Goal: Information Seeking & Learning: Understand process/instructions

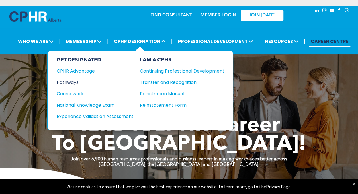
click at [69, 83] on div "Pathways" at bounding box center [91, 82] width 69 height 7
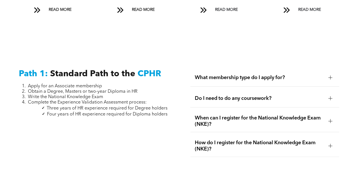
scroll to position [655, 0]
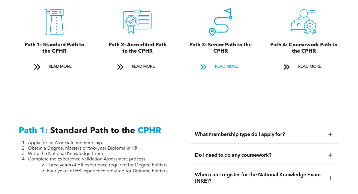
click at [201, 63] on span at bounding box center [202, 67] width 7 height 8
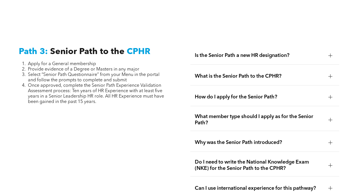
scroll to position [1445, 0]
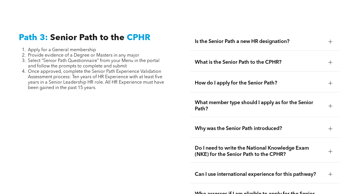
click at [227, 38] on div "Is the Senior Path a new HR designation?" at bounding box center [264, 42] width 149 height 18
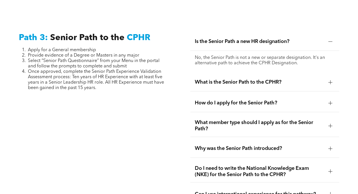
click at [214, 81] on div "What is the Senior Path to the CPHR?" at bounding box center [264, 82] width 149 height 18
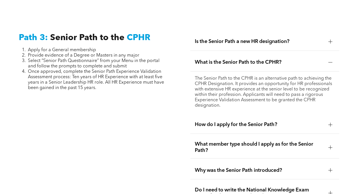
scroll to position [1474, 0]
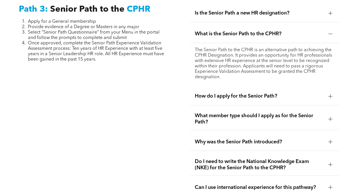
click at [263, 93] on span "How do I apply for the Senior Path?" at bounding box center [259, 96] width 129 height 6
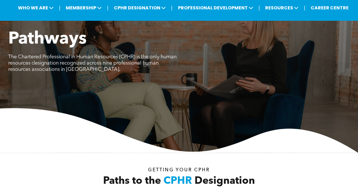
scroll to position [0, 0]
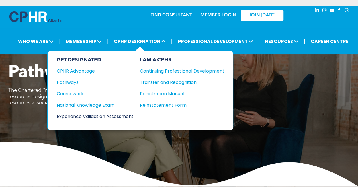
click at [82, 114] on div "Experience Validation Assessment" at bounding box center [91, 116] width 69 height 7
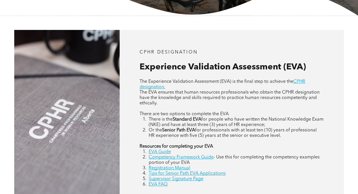
scroll to position [228, 0]
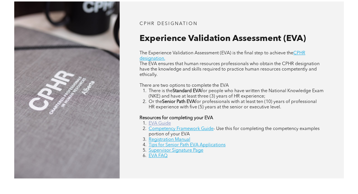
click at [161, 126] on link "EVA Guide" at bounding box center [160, 123] width 22 height 5
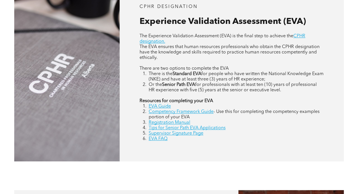
scroll to position [256, 0]
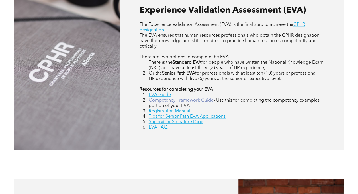
click at [167, 103] on link "Competency Framework Guide" at bounding box center [181, 100] width 65 height 5
click at [165, 96] on link "EVA Guide" at bounding box center [160, 95] width 22 height 5
click at [168, 119] on link "Tips for Senior Path EVA Applications" at bounding box center [187, 117] width 77 height 5
